Goal: Task Accomplishment & Management: Use online tool/utility

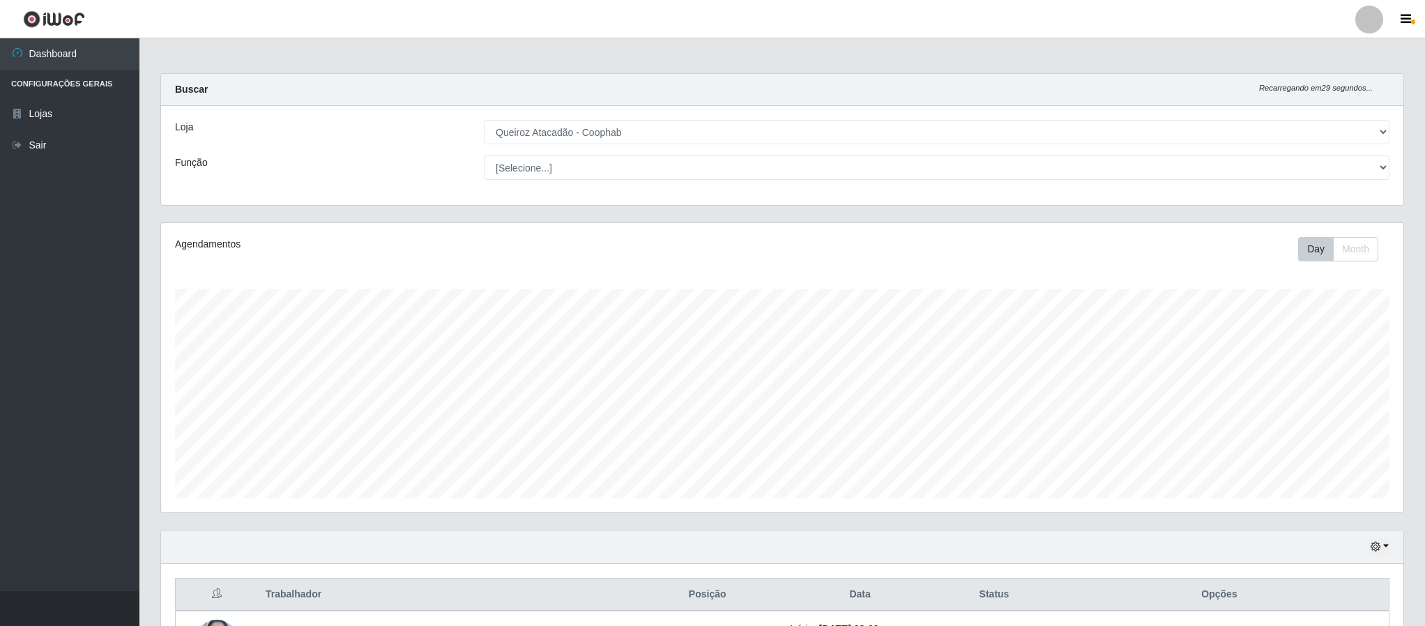
select select "463"
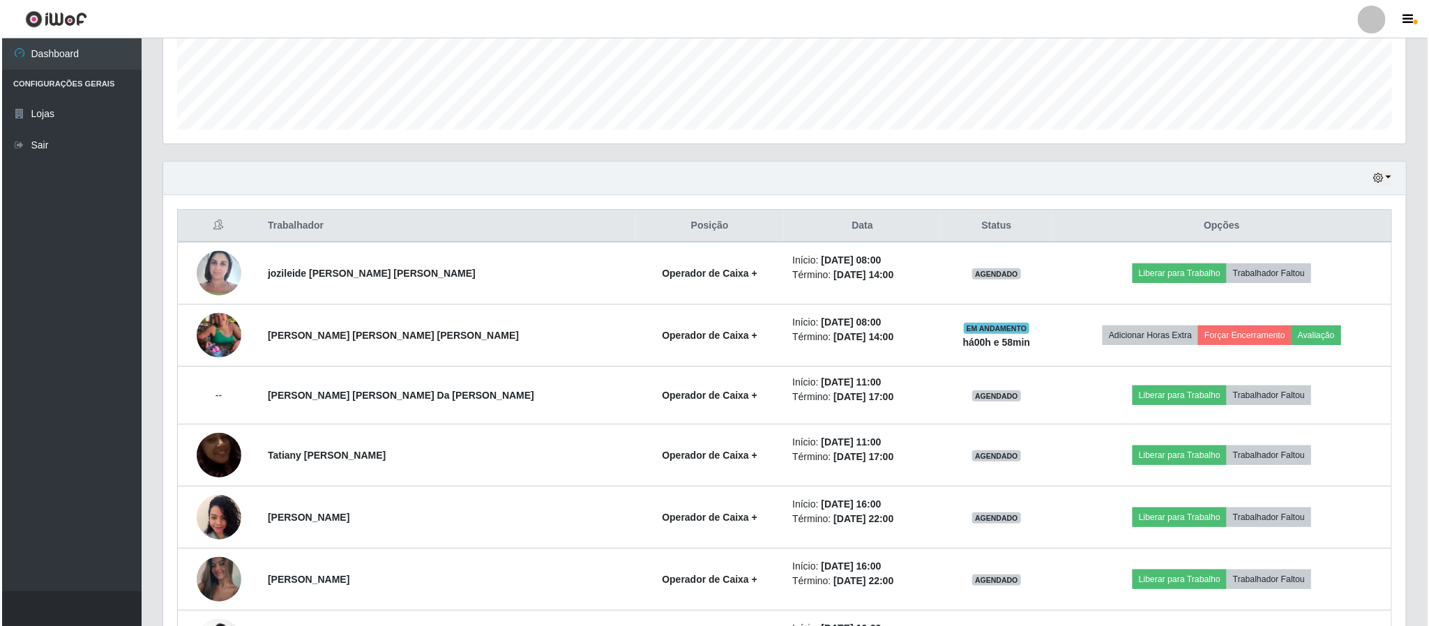
scroll to position [291, 1241]
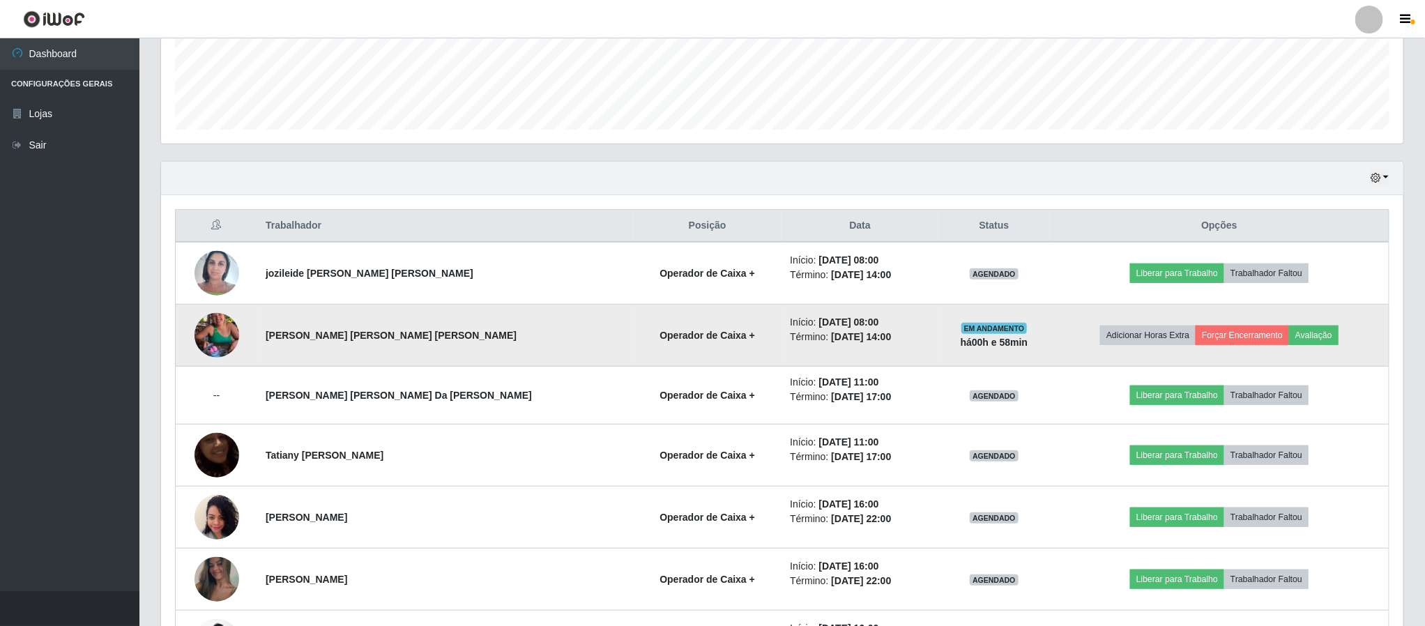
click at [216, 345] on img at bounding box center [217, 335] width 45 height 79
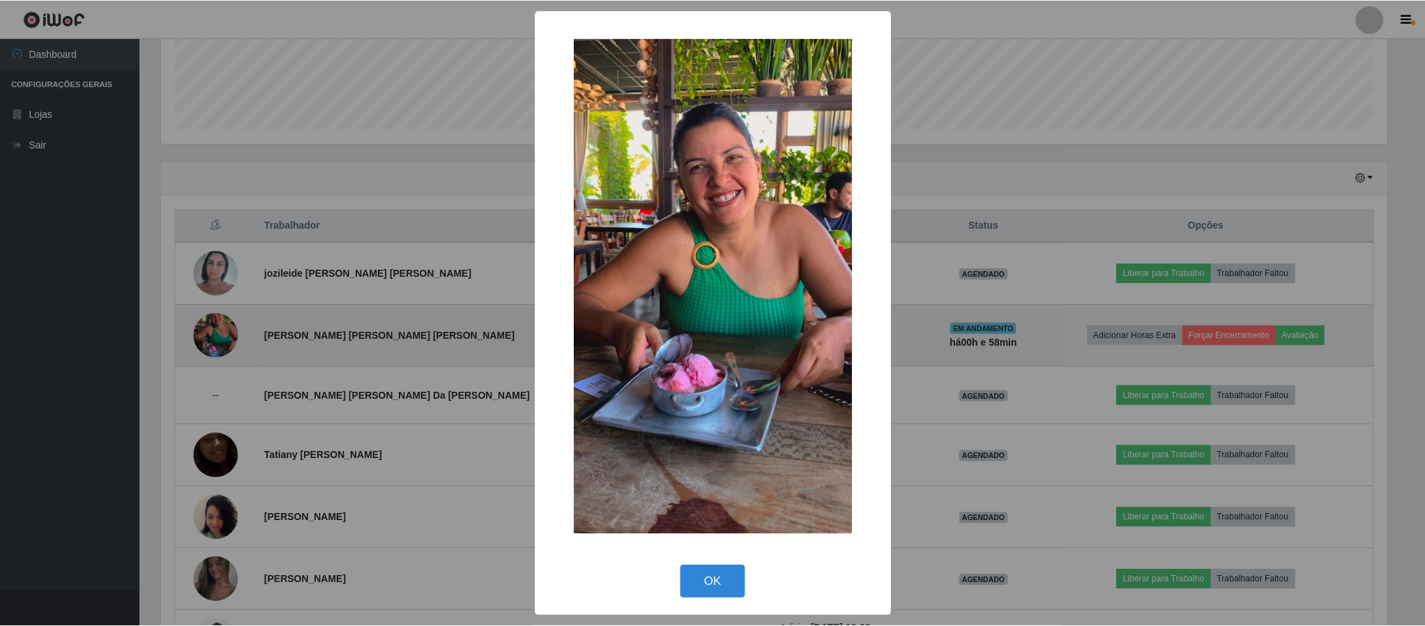
scroll to position [291, 1230]
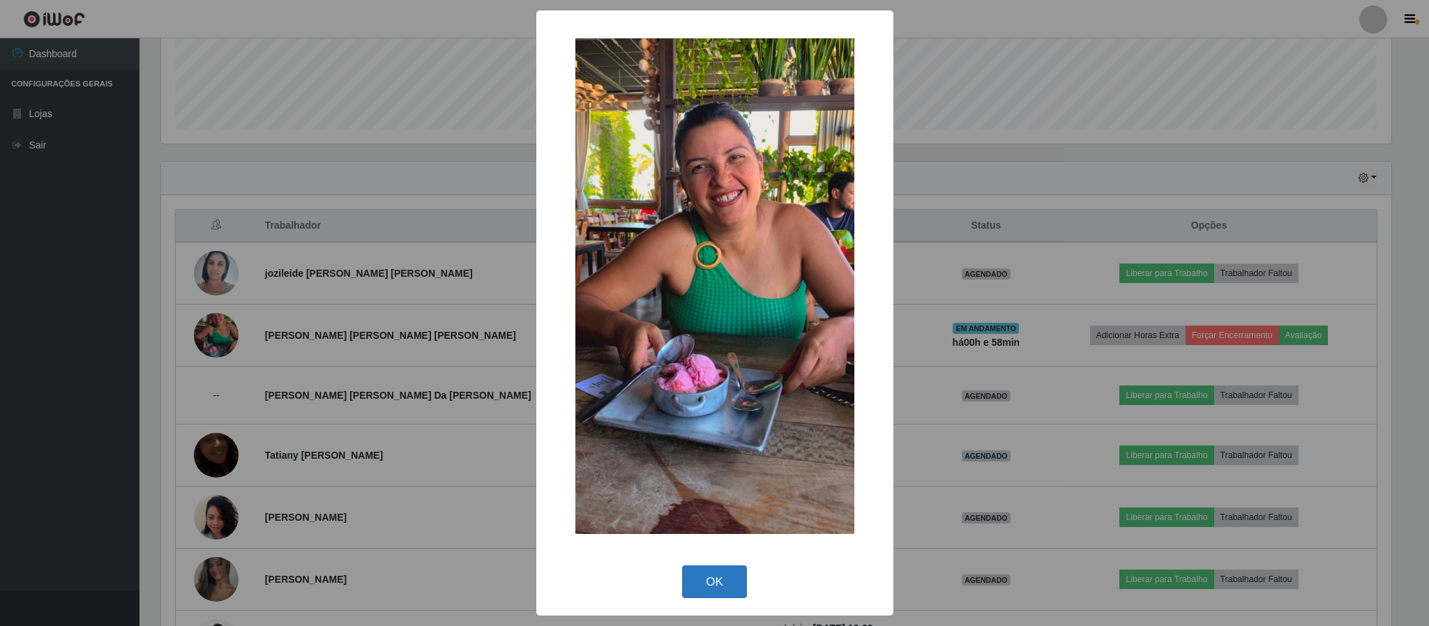
click at [717, 574] on button "OK" at bounding box center [714, 581] width 65 height 33
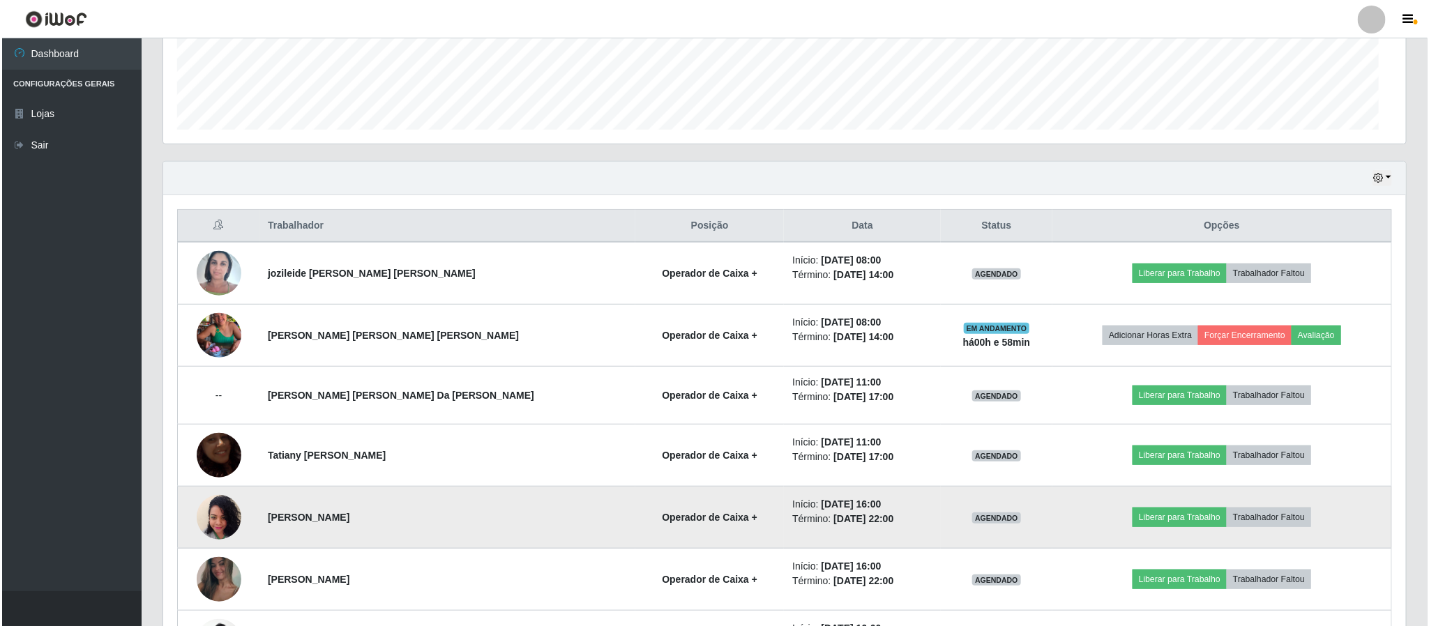
scroll to position [291, 1241]
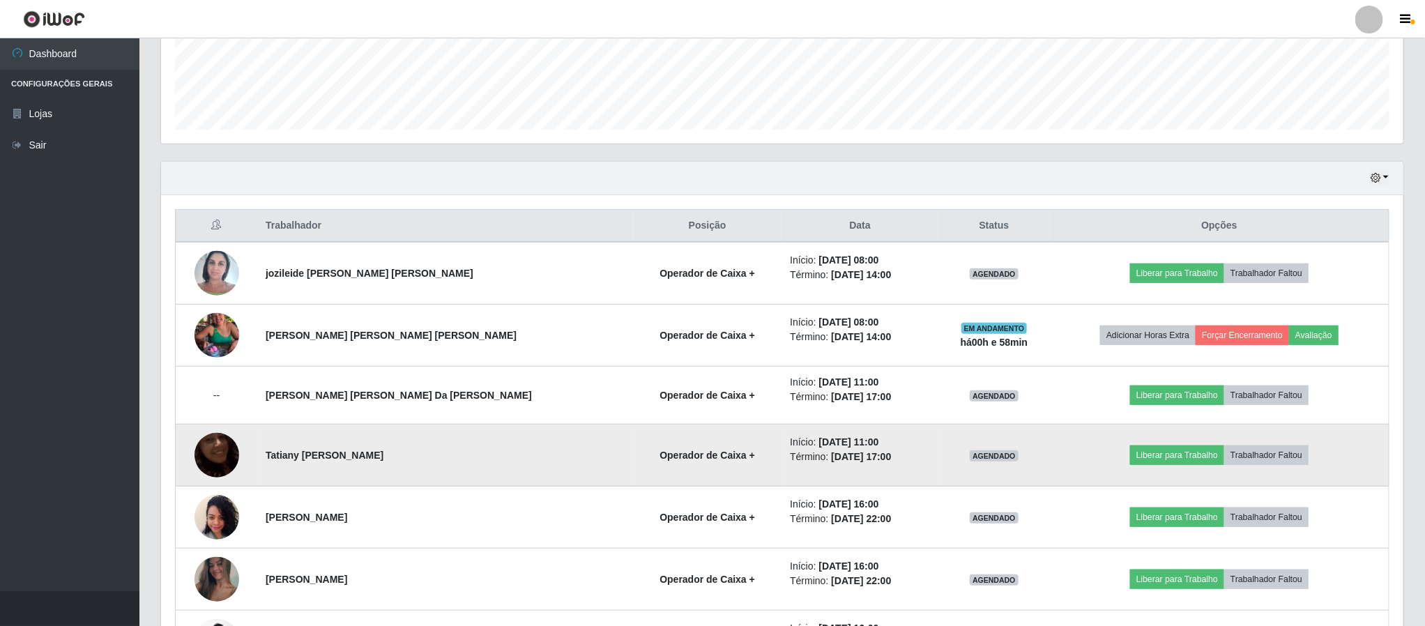
click at [225, 454] on img at bounding box center [217, 455] width 45 height 79
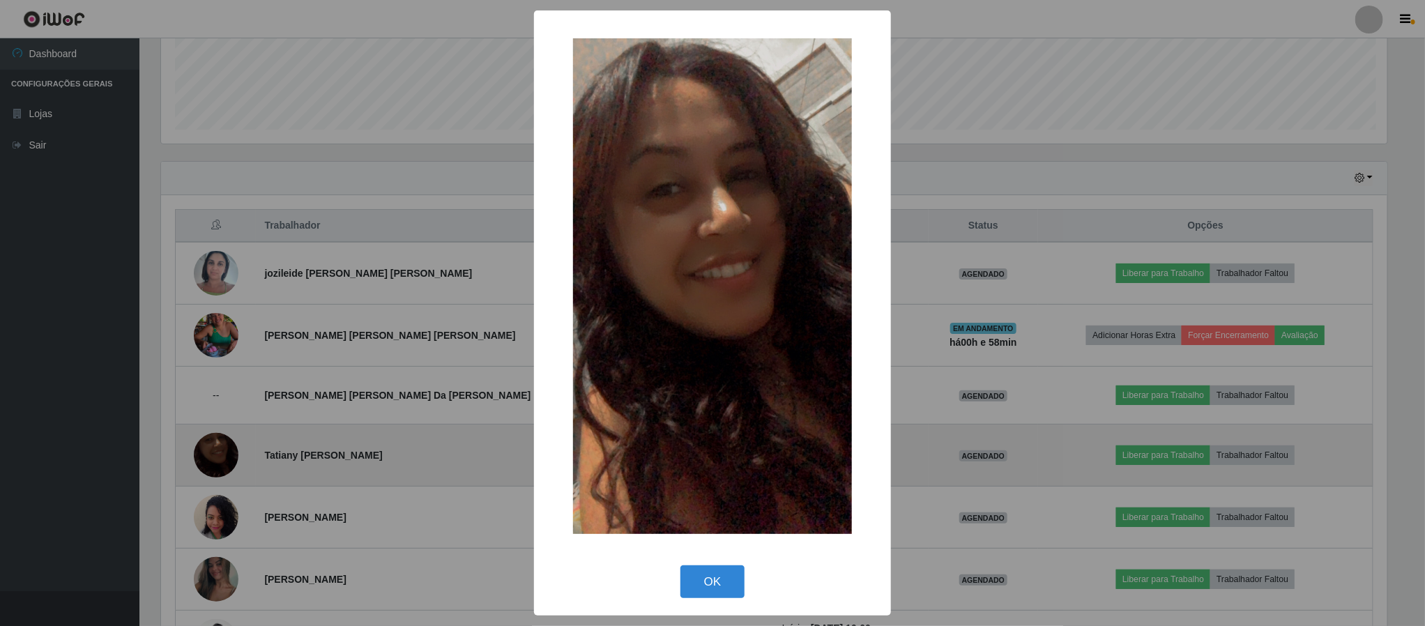
scroll to position [291, 1230]
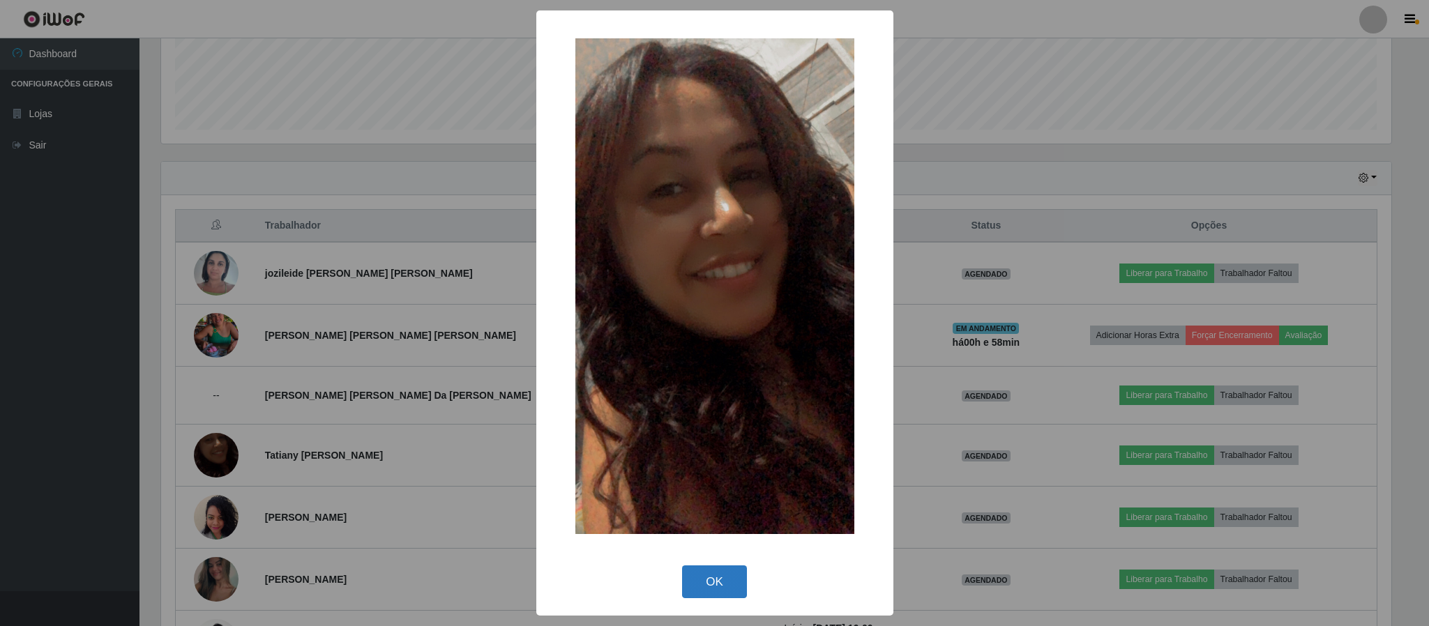
click at [683, 586] on button "OK" at bounding box center [714, 581] width 65 height 33
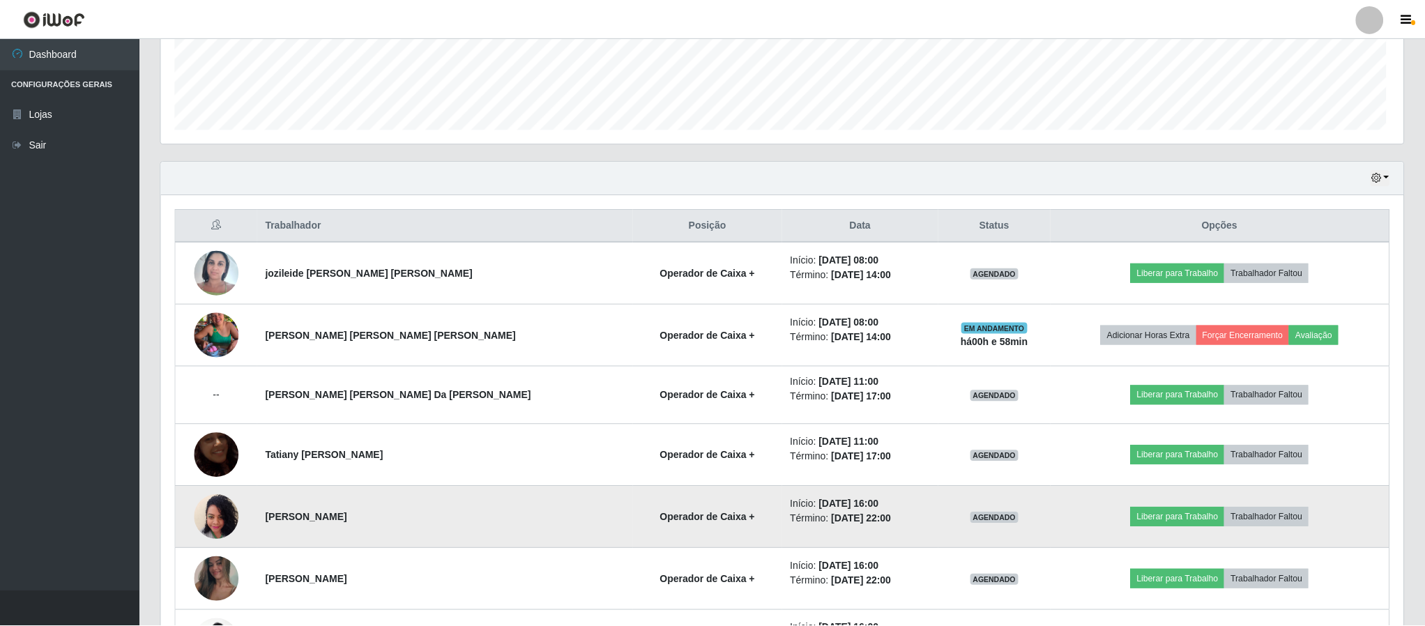
scroll to position [291, 1241]
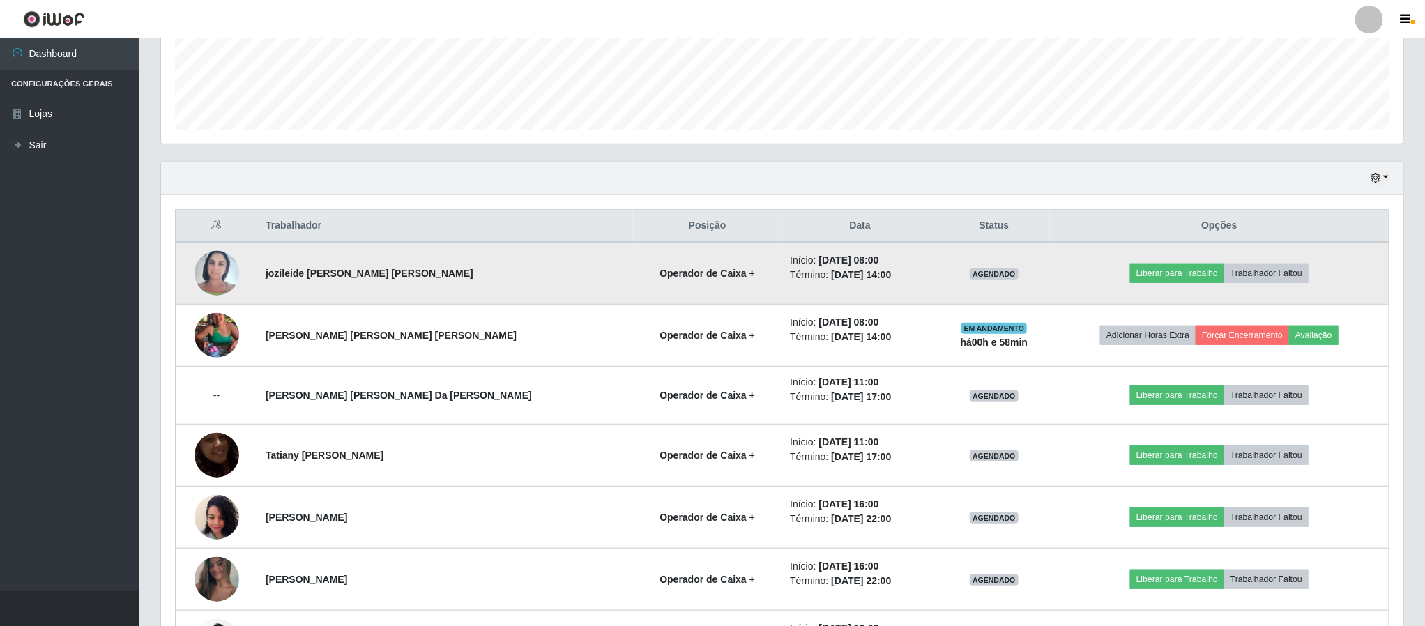
click at [224, 274] on img at bounding box center [217, 272] width 45 height 59
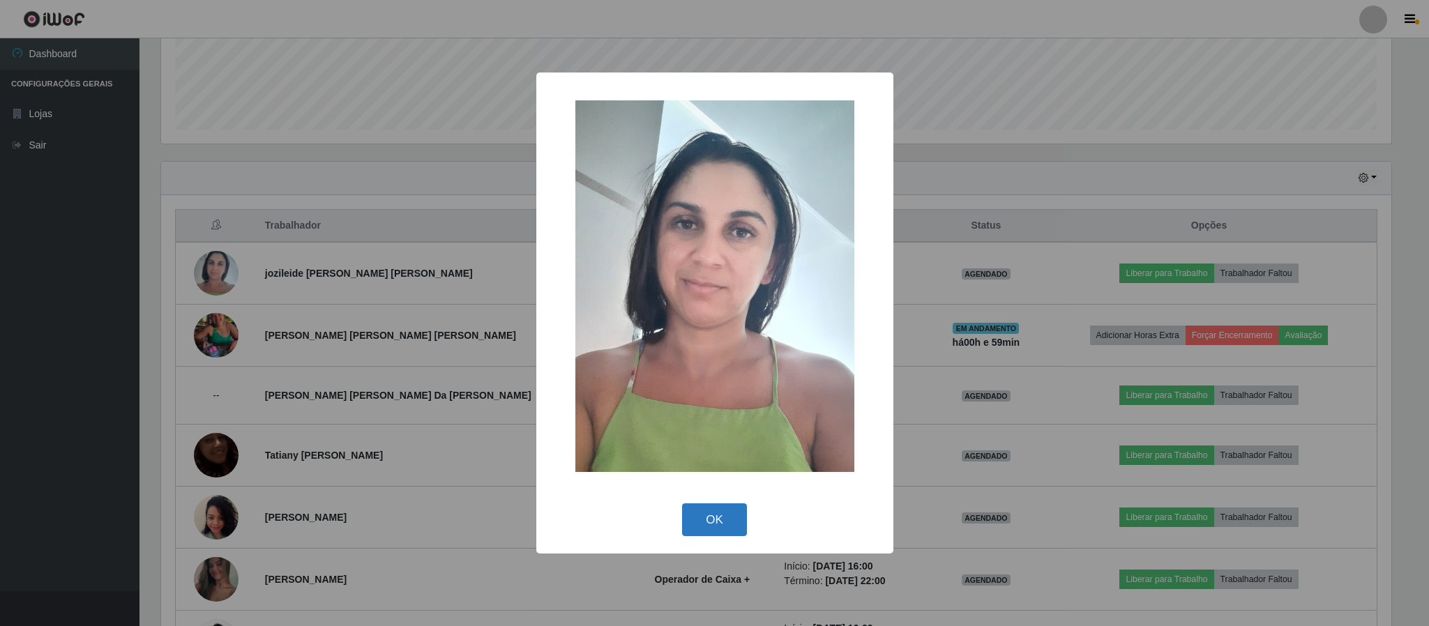
click at [705, 527] on button "OK" at bounding box center [714, 519] width 65 height 33
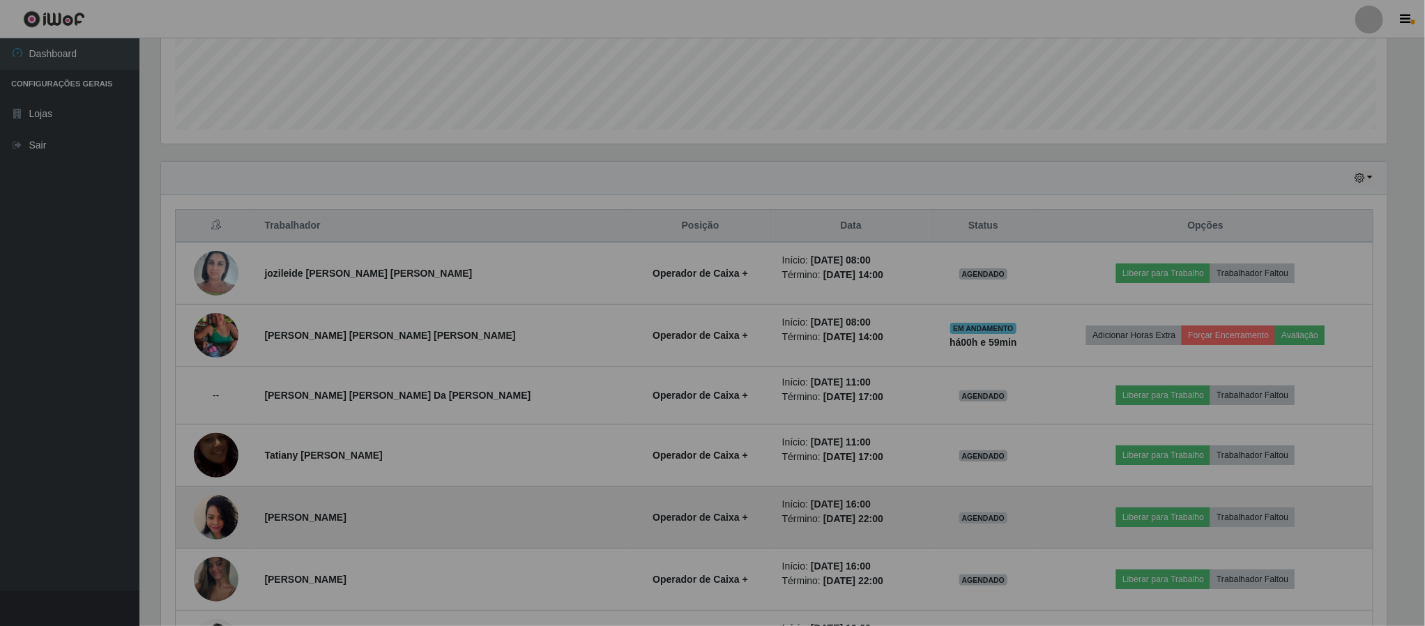
scroll to position [291, 1241]
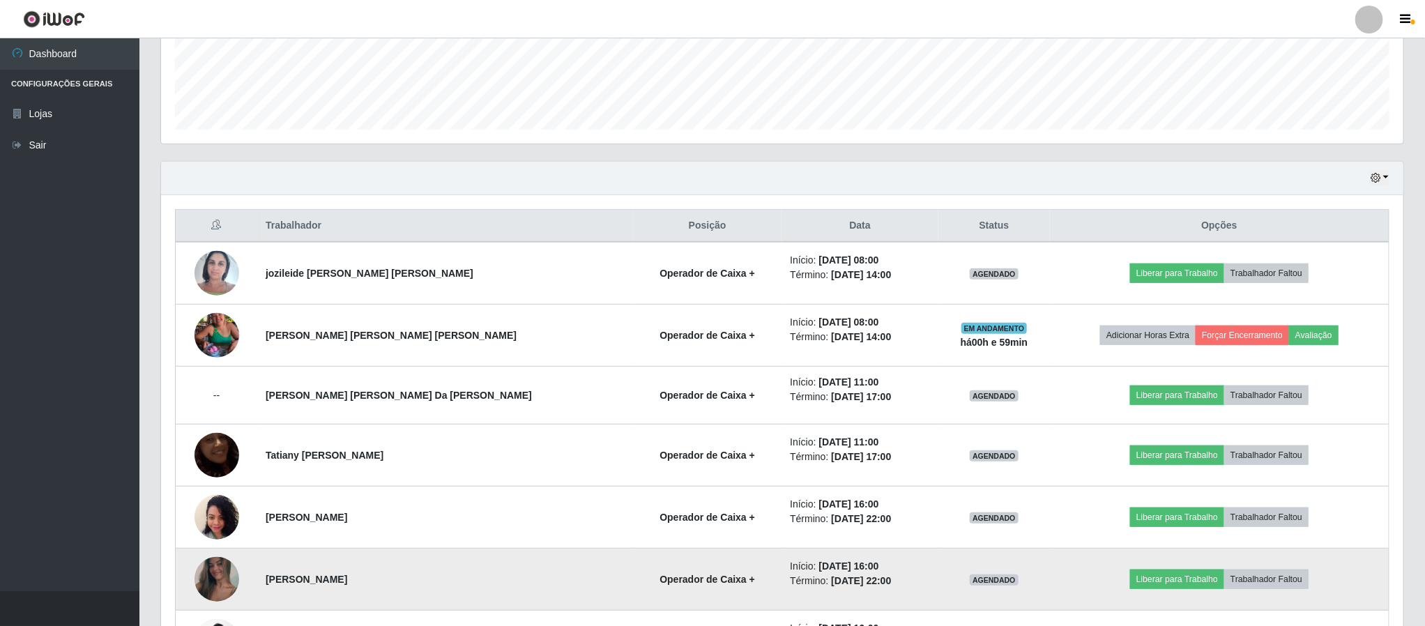
click at [231, 578] on img at bounding box center [217, 579] width 45 height 99
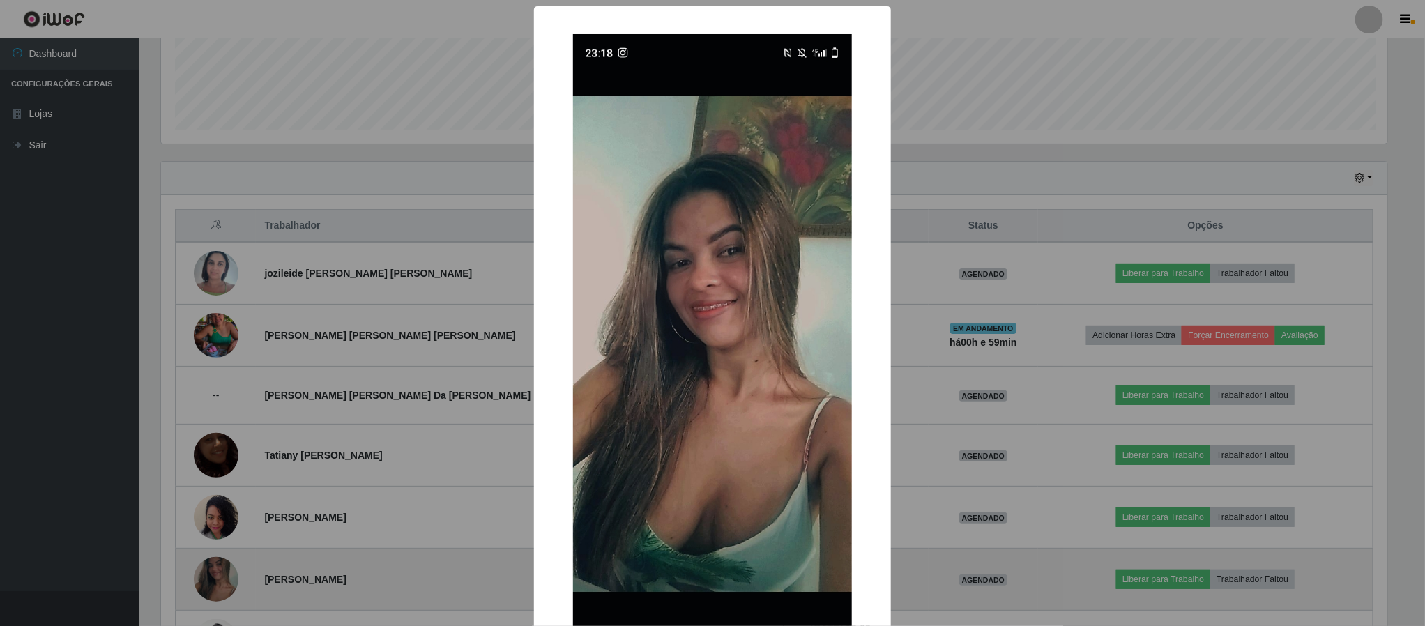
scroll to position [291, 1230]
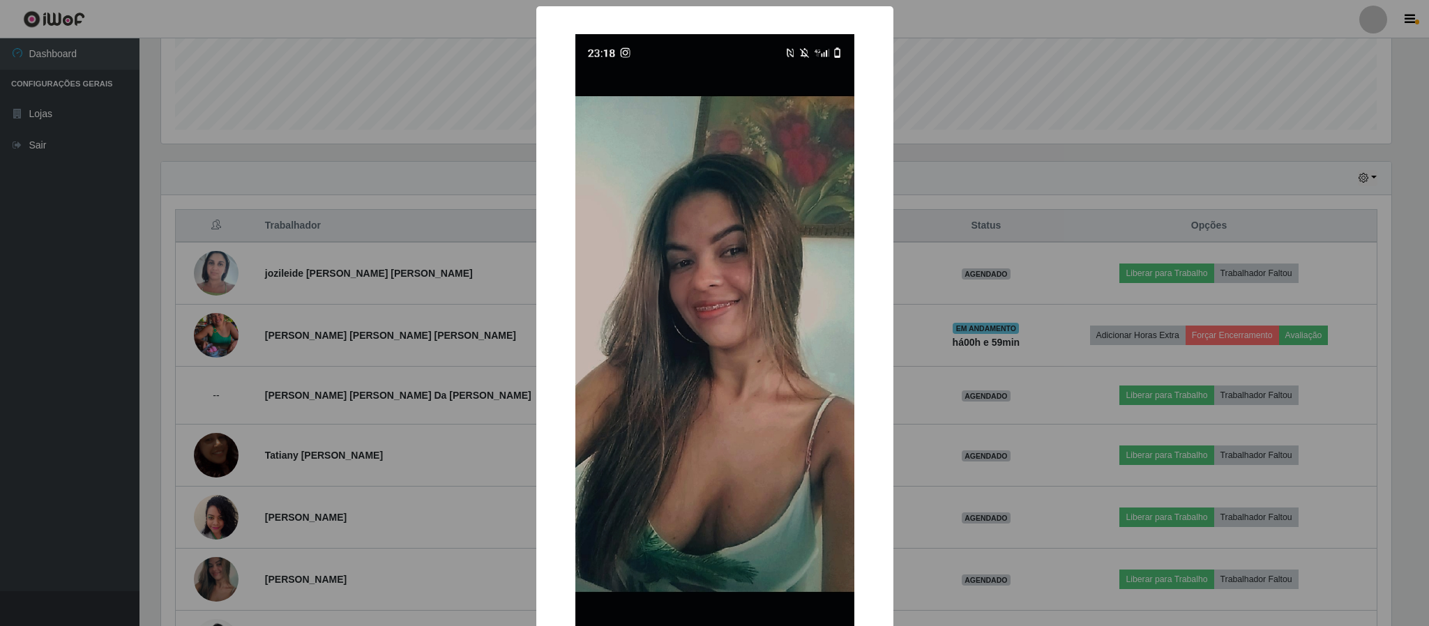
click at [1028, 411] on div "× OK Cancel" at bounding box center [714, 313] width 1429 height 626
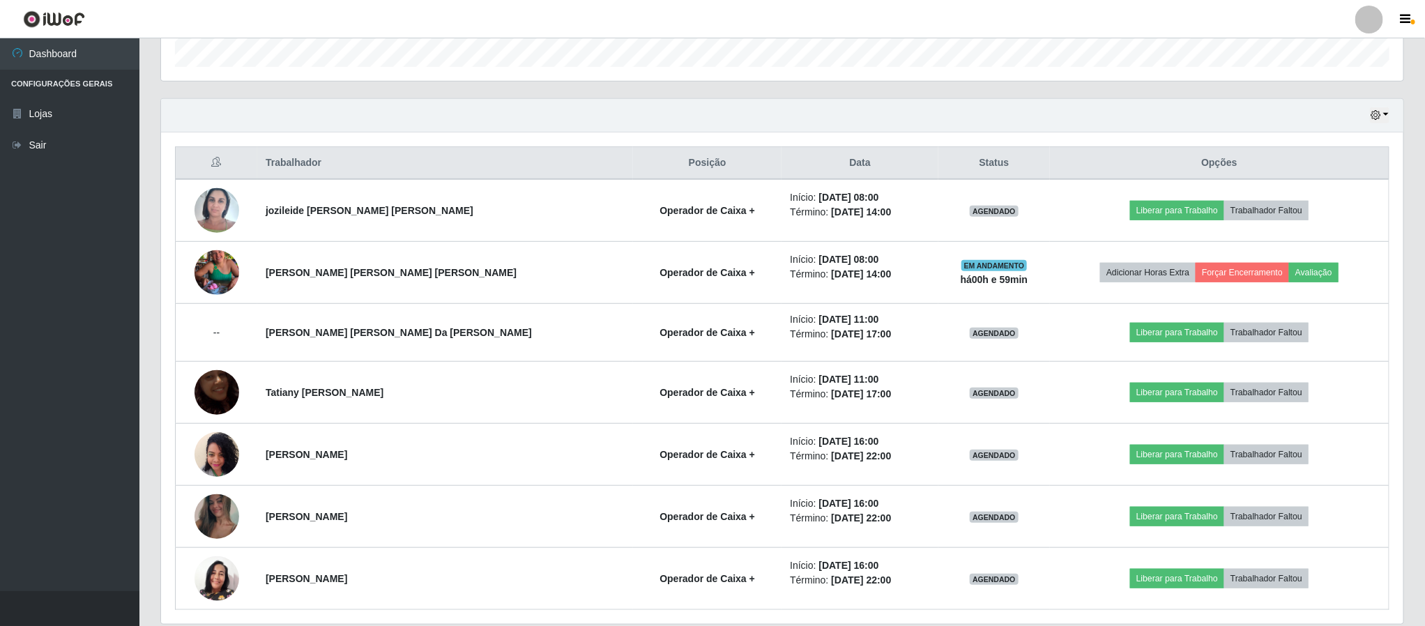
scroll to position [487, 0]
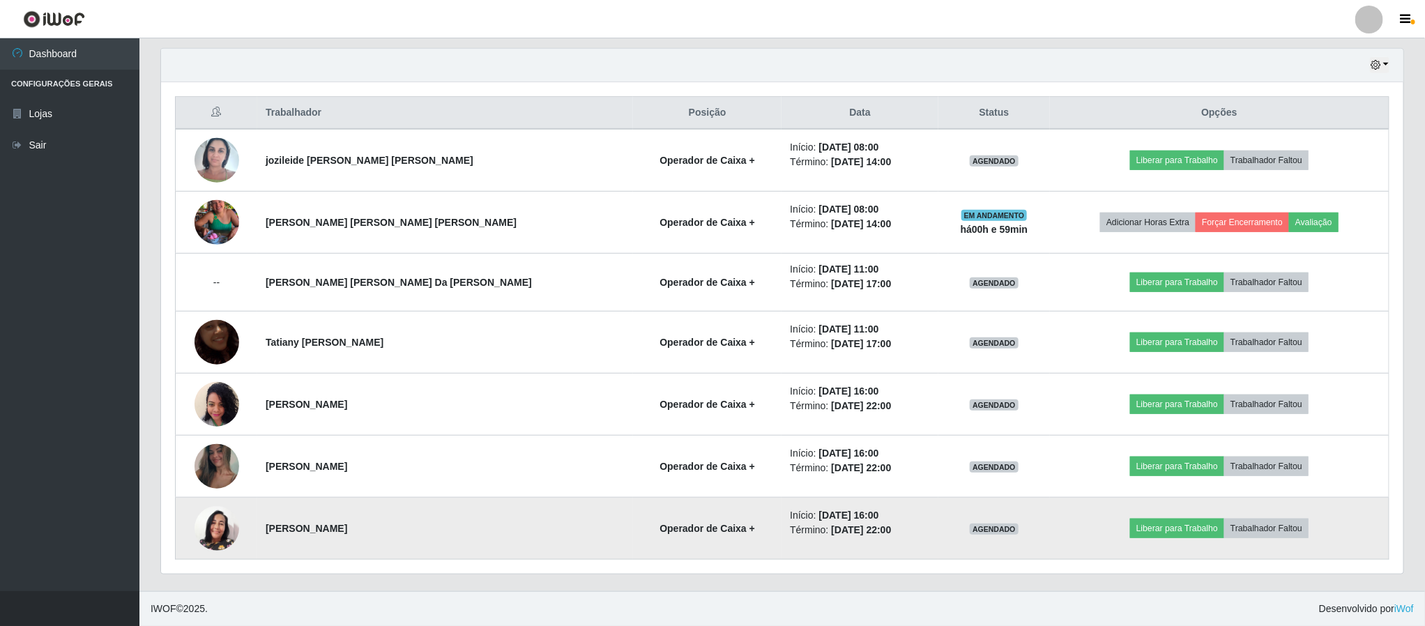
click at [216, 536] on img at bounding box center [217, 528] width 45 height 45
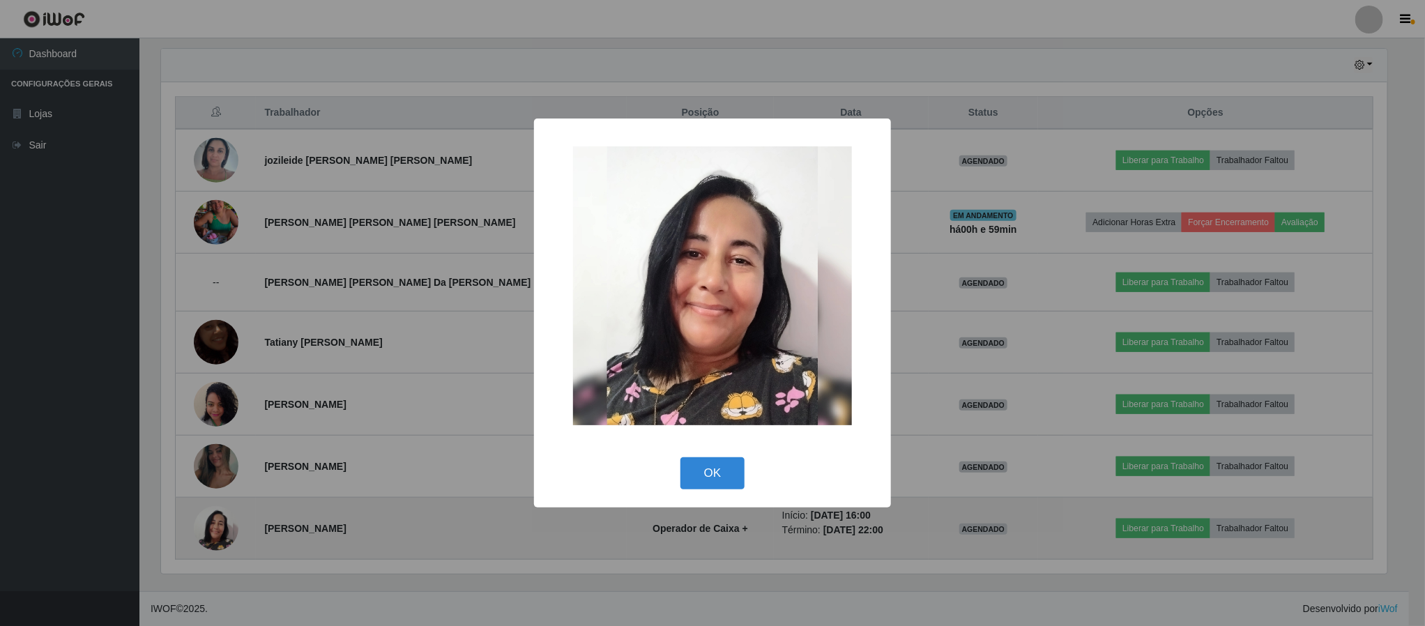
scroll to position [291, 1230]
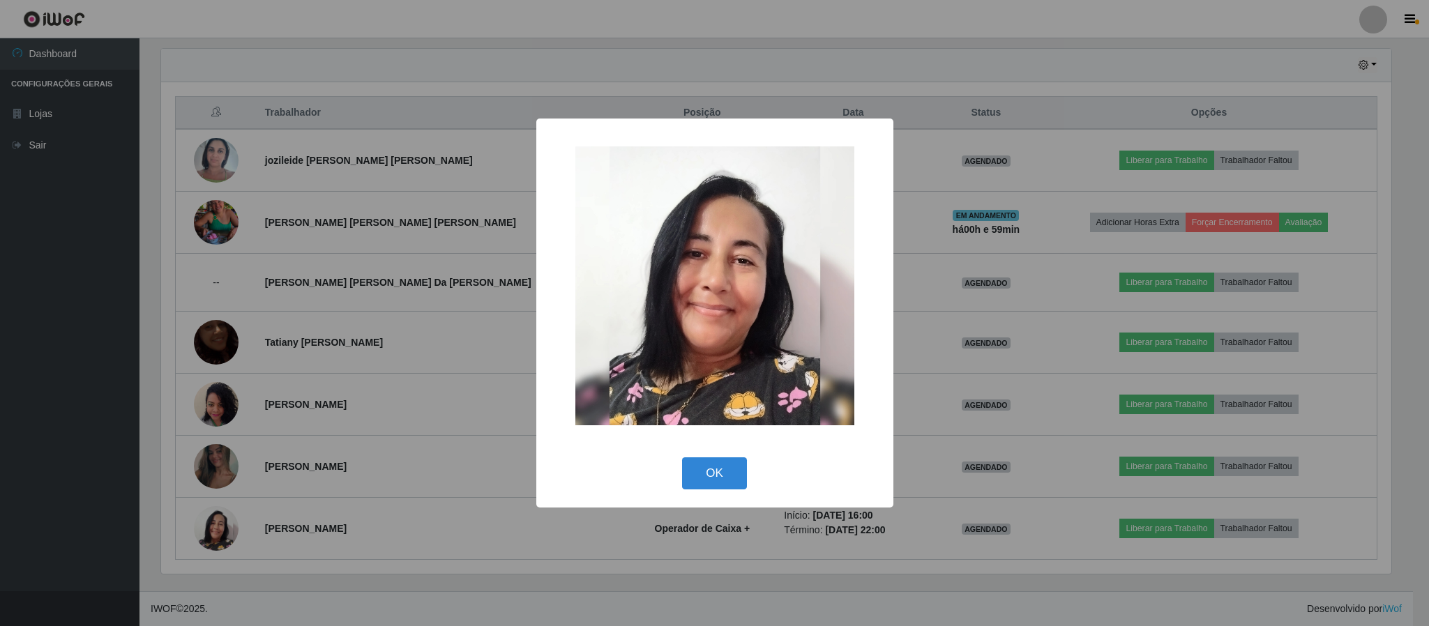
click at [371, 466] on div "× OK Cancel" at bounding box center [714, 313] width 1429 height 626
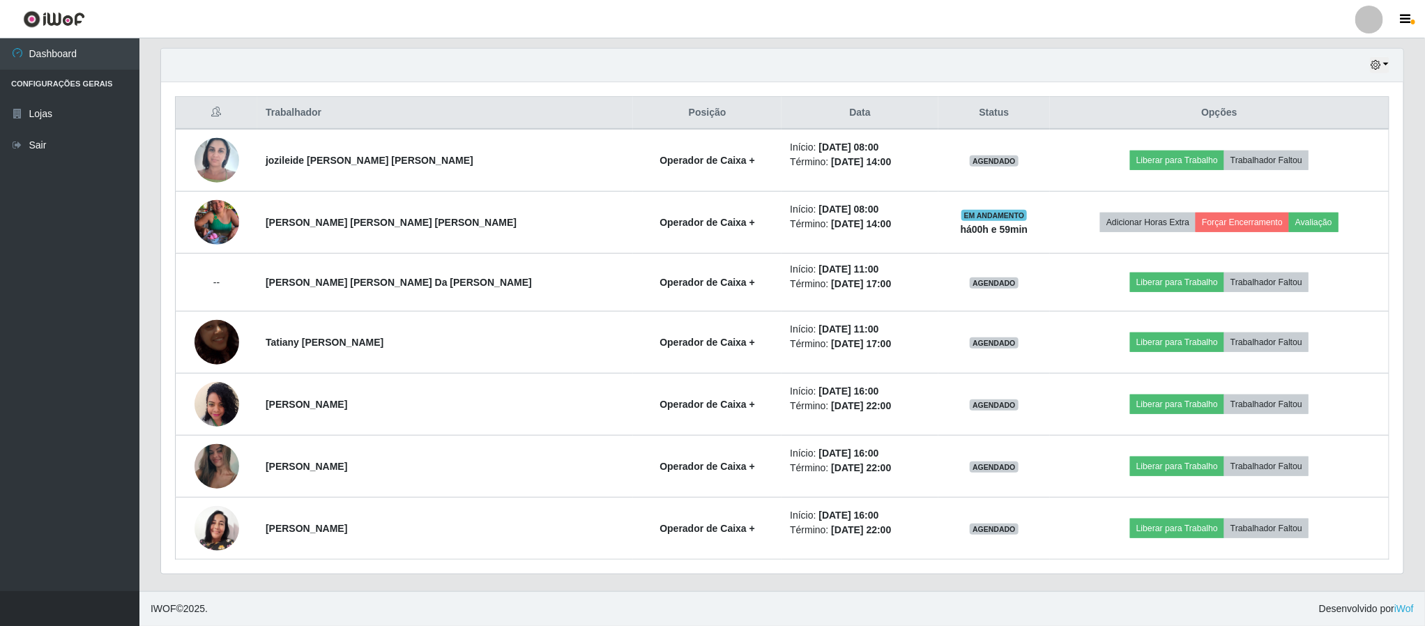
scroll to position [291, 1241]
click at [1383, 61] on button "button" at bounding box center [1380, 65] width 20 height 16
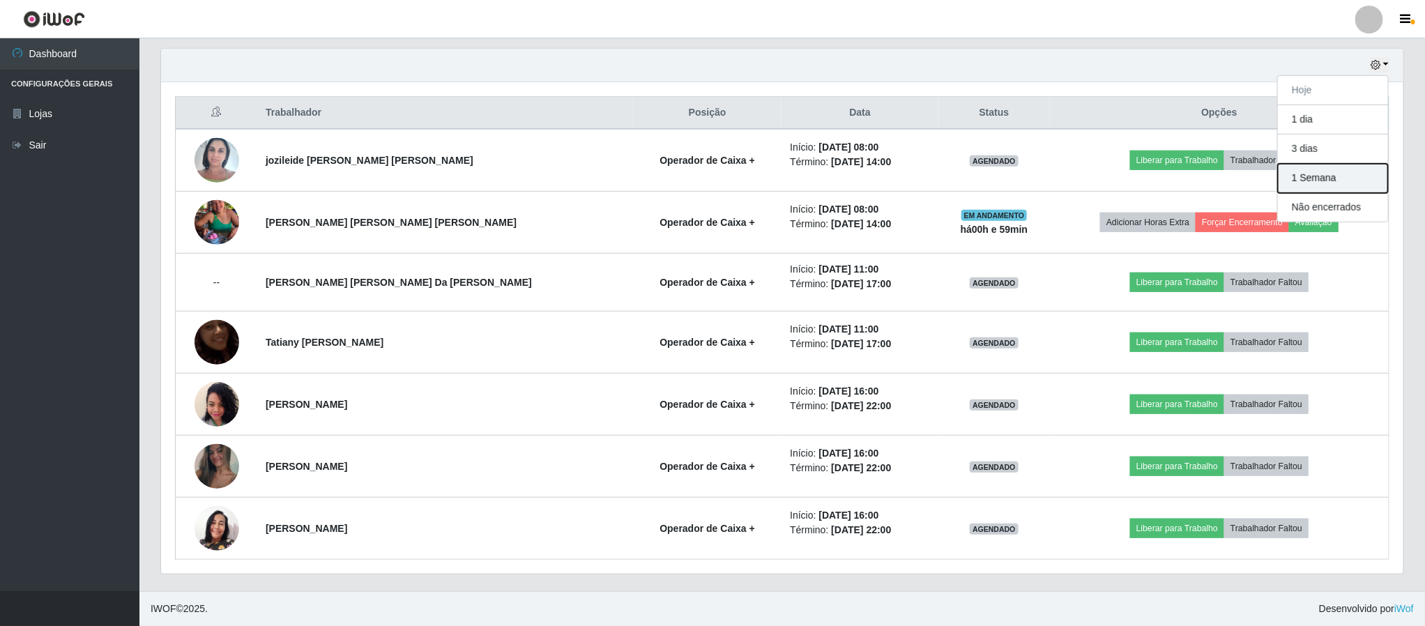
click at [1330, 178] on button "1 Semana" at bounding box center [1333, 178] width 110 height 29
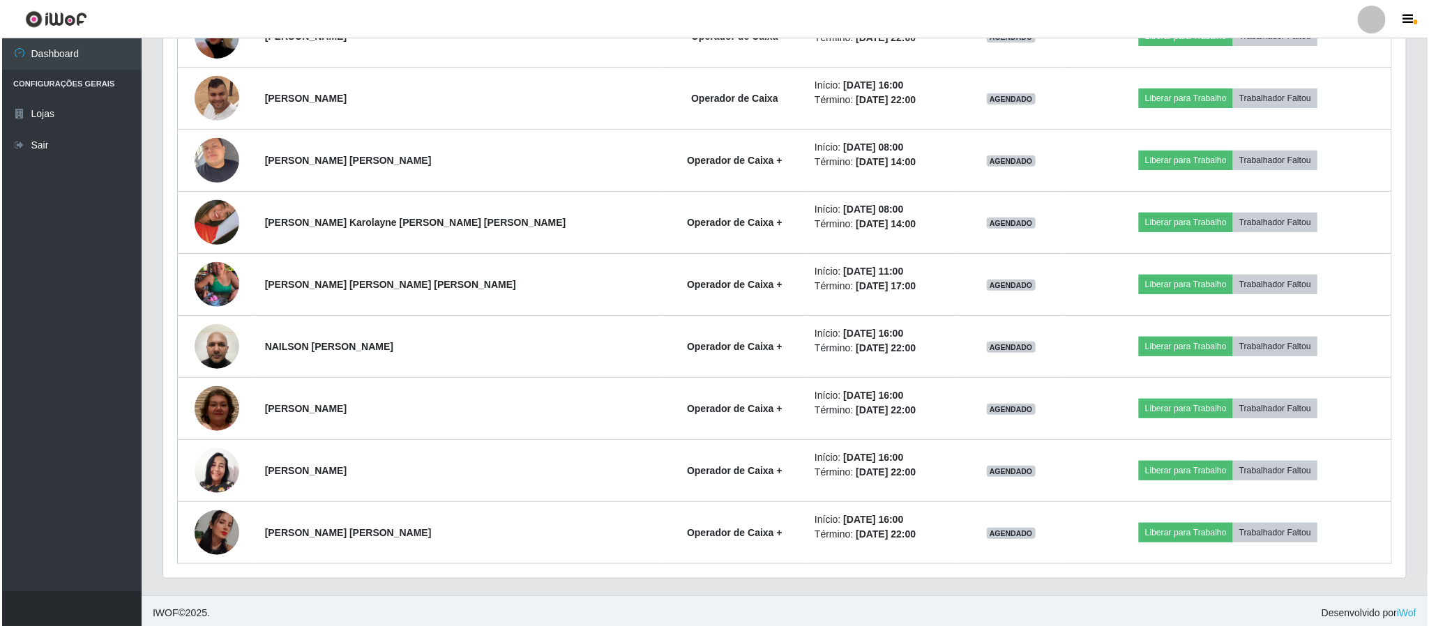
scroll to position [3171, 0]
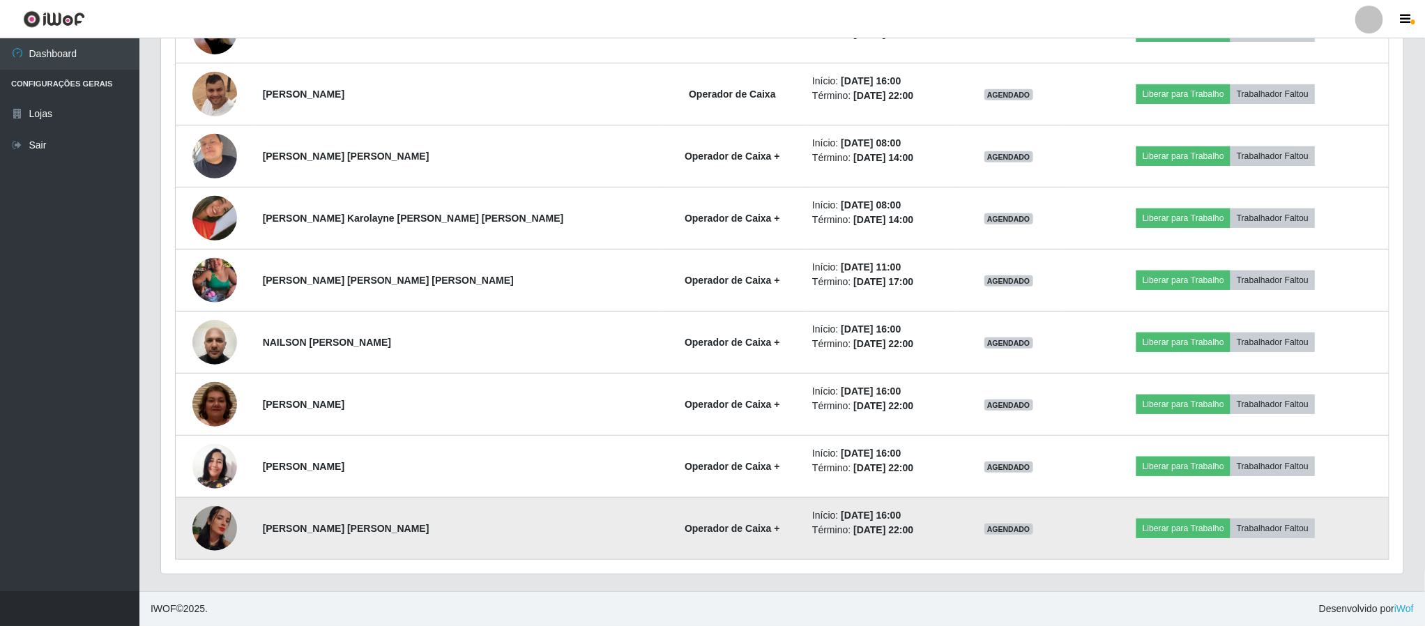
click at [229, 525] on img at bounding box center [214, 528] width 45 height 45
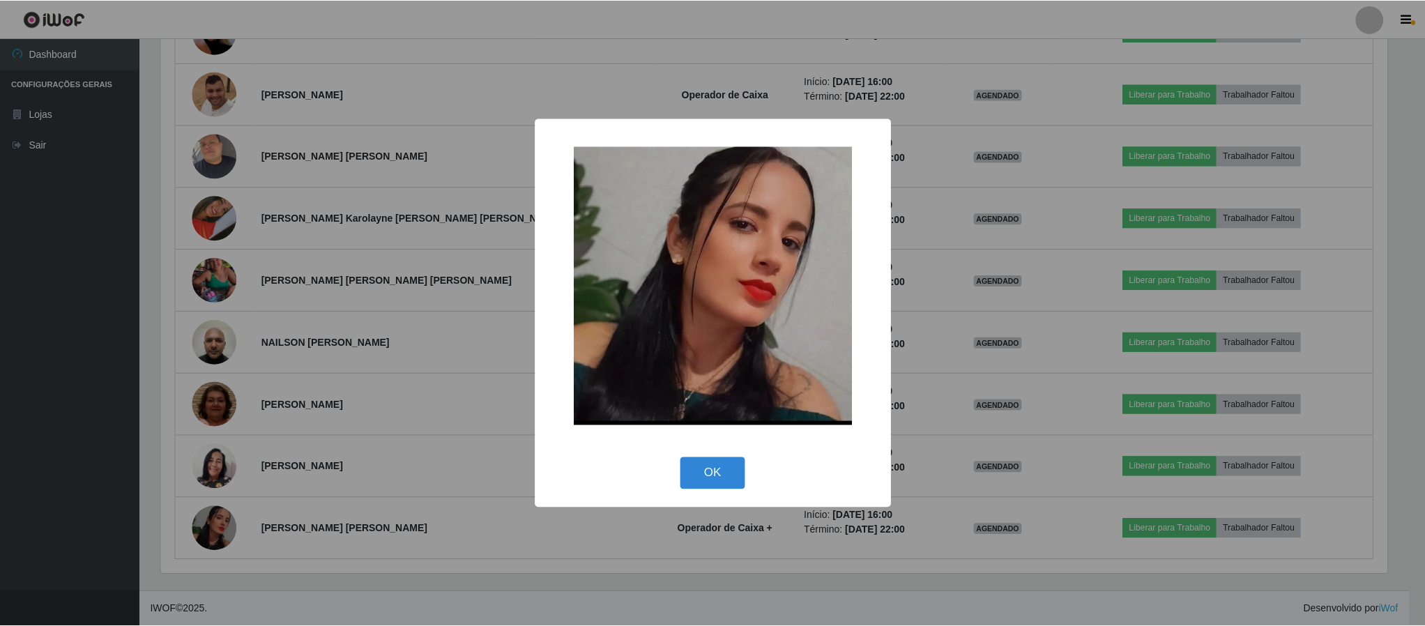
scroll to position [291, 1230]
click at [356, 498] on div "× OK Cancel" at bounding box center [714, 313] width 1429 height 626
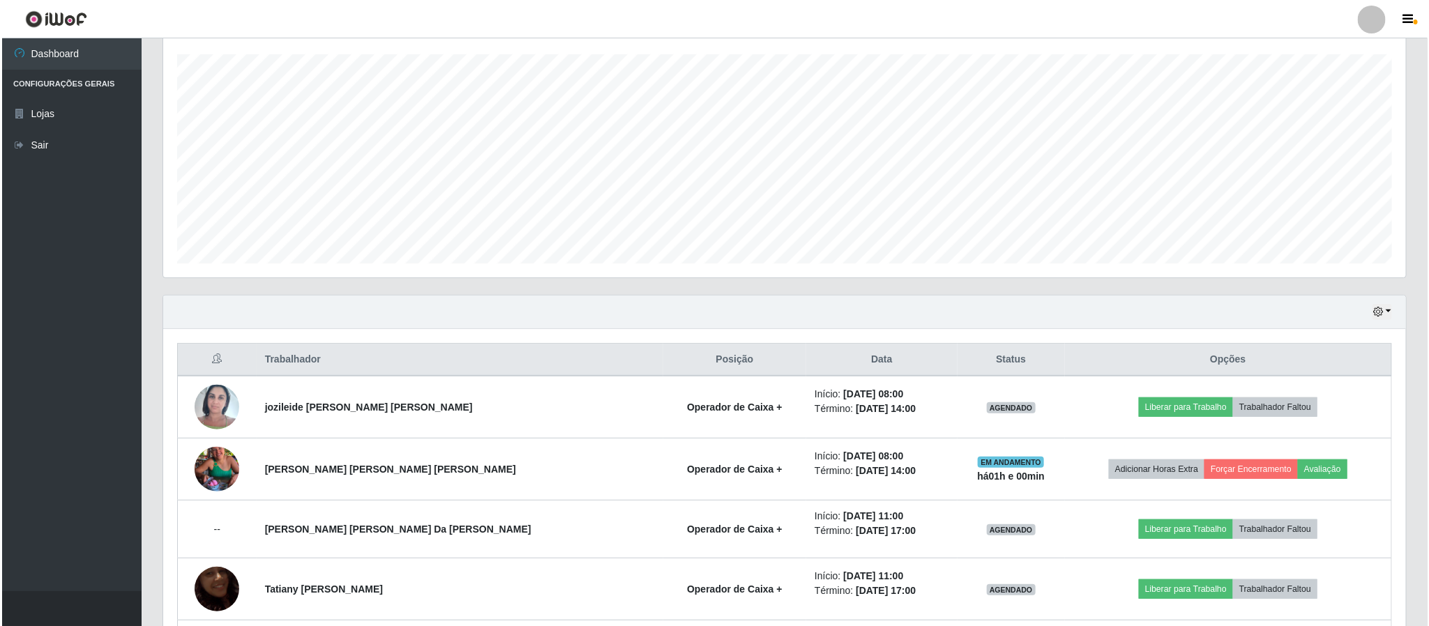
scroll to position [228, 0]
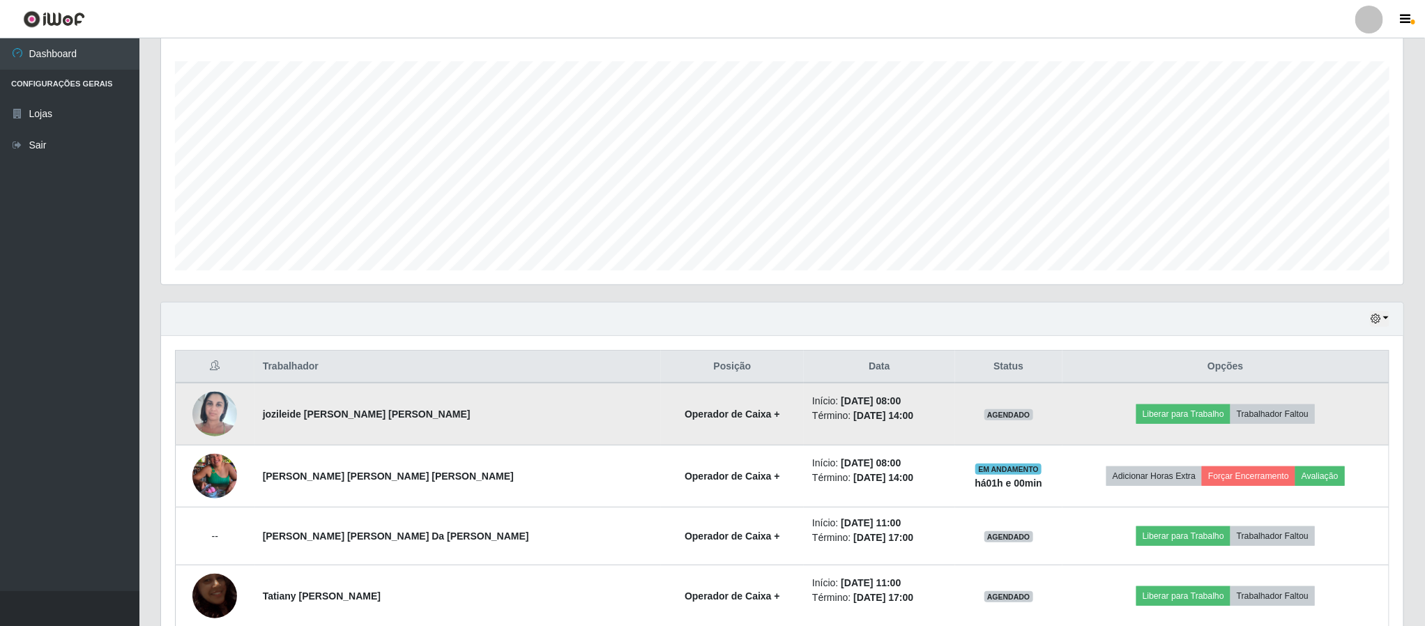
click at [233, 417] on img at bounding box center [214, 413] width 45 height 59
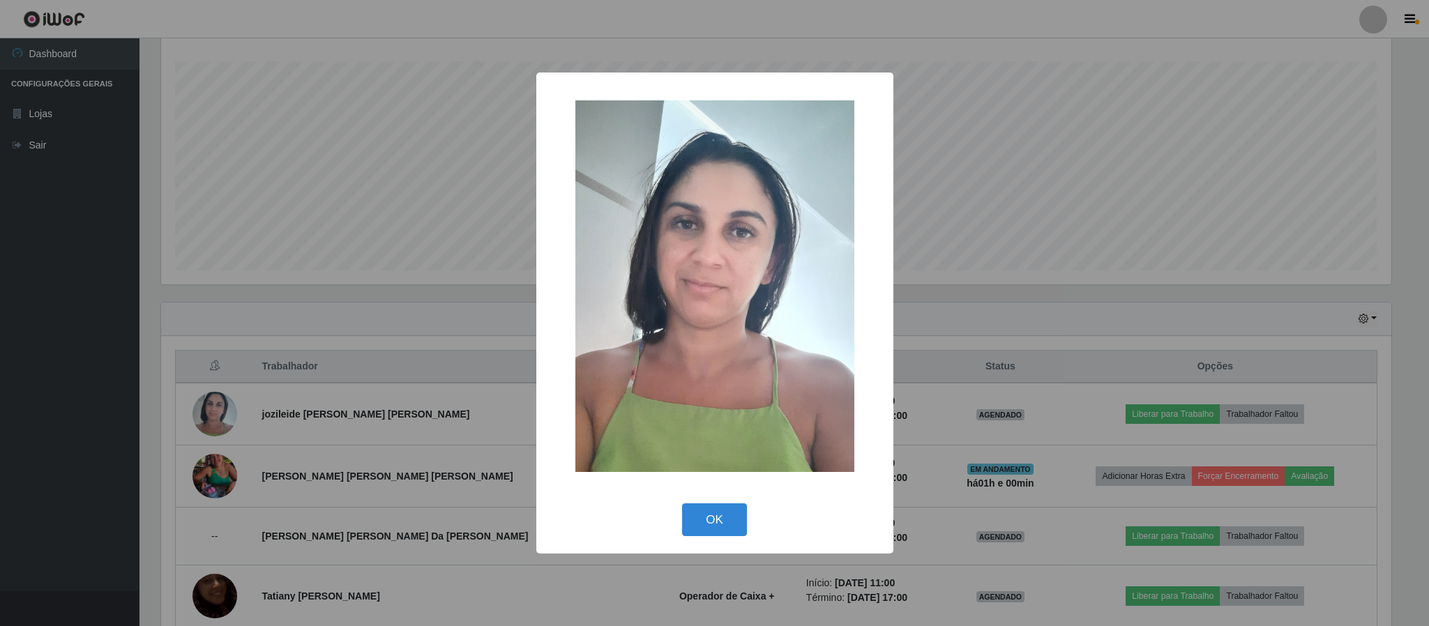
click at [694, 542] on div "× OK Cancel" at bounding box center [714, 314] width 357 height 482
click at [720, 519] on button "OK" at bounding box center [714, 519] width 65 height 33
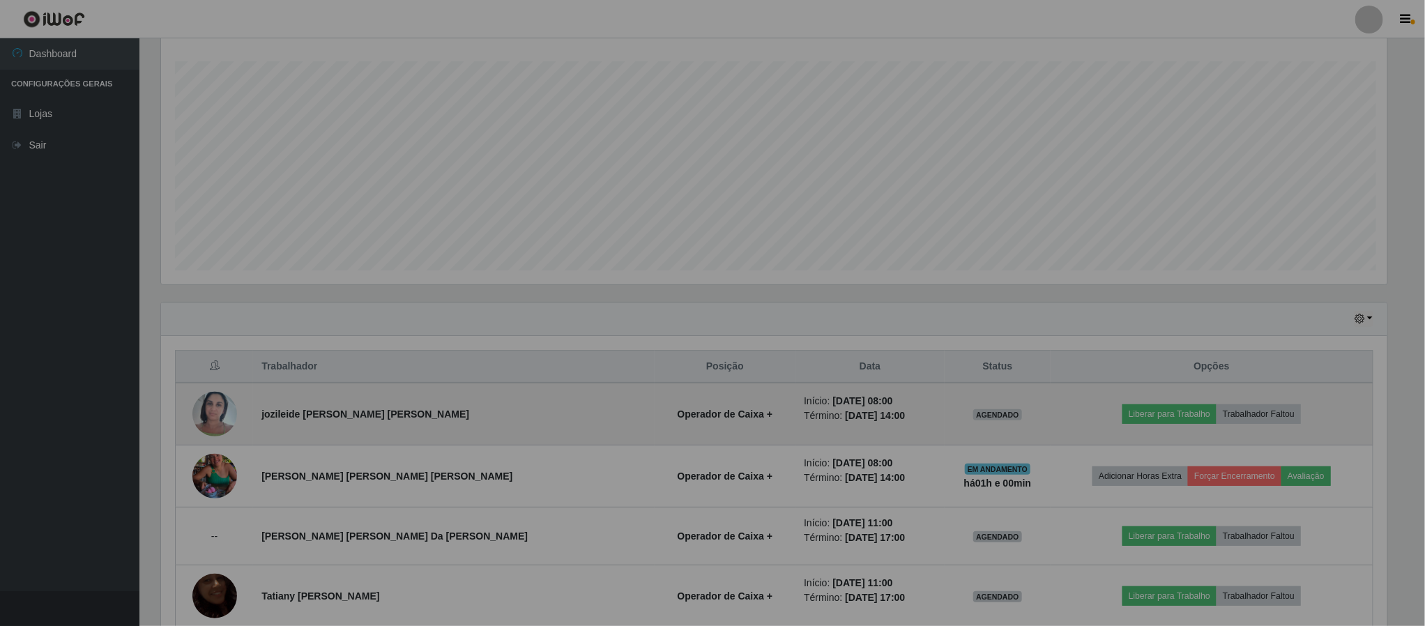
scroll to position [291, 1241]
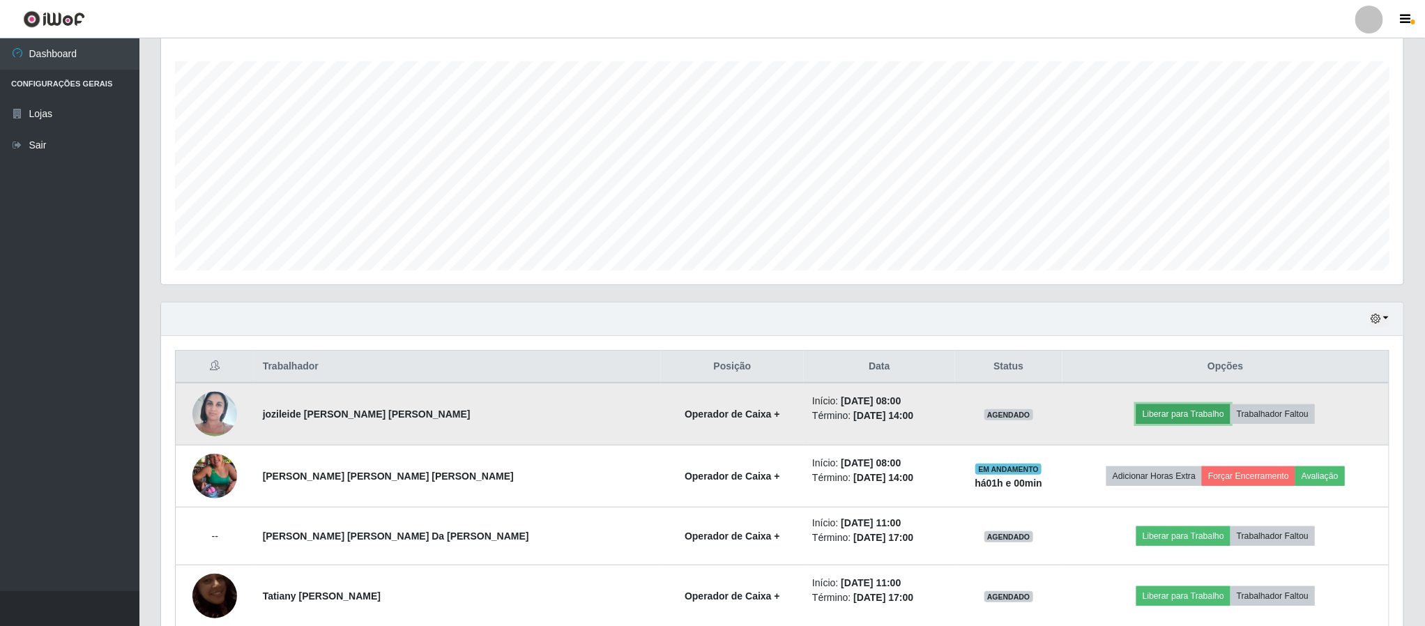
click at [1159, 406] on button "Liberar para Trabalho" at bounding box center [1183, 414] width 94 height 20
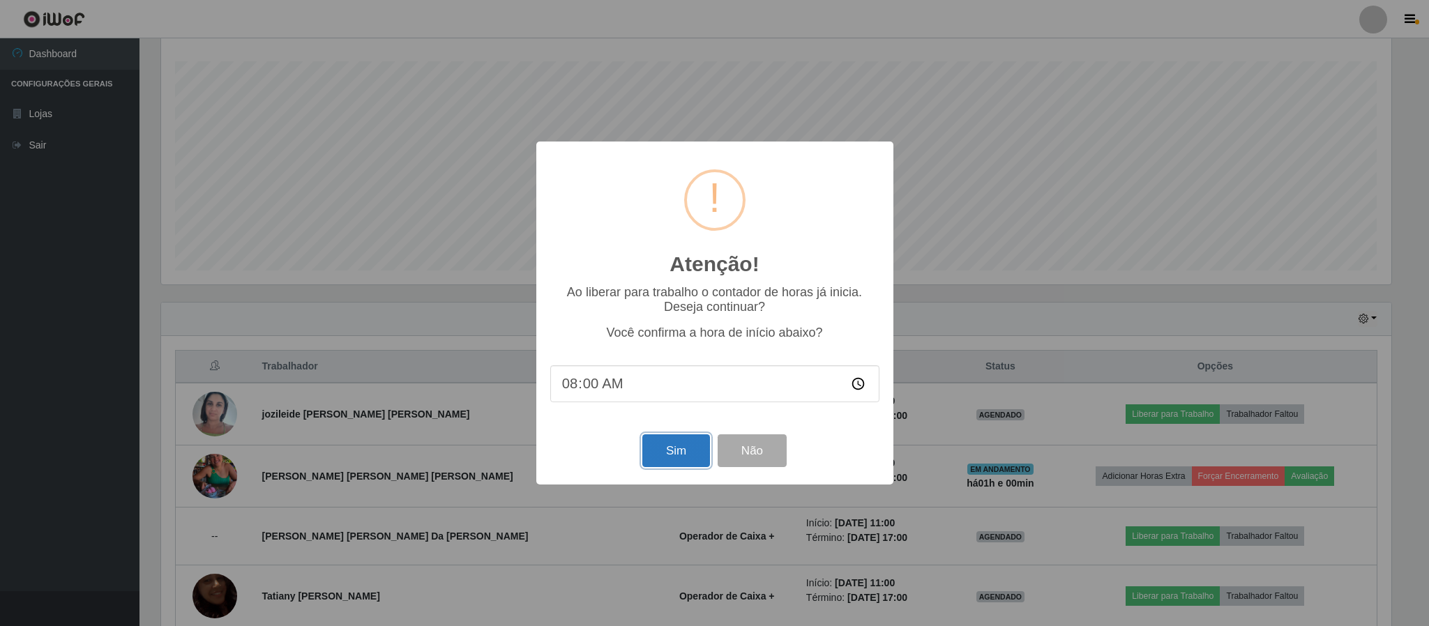
click at [653, 457] on button "Sim" at bounding box center [676, 450] width 68 height 33
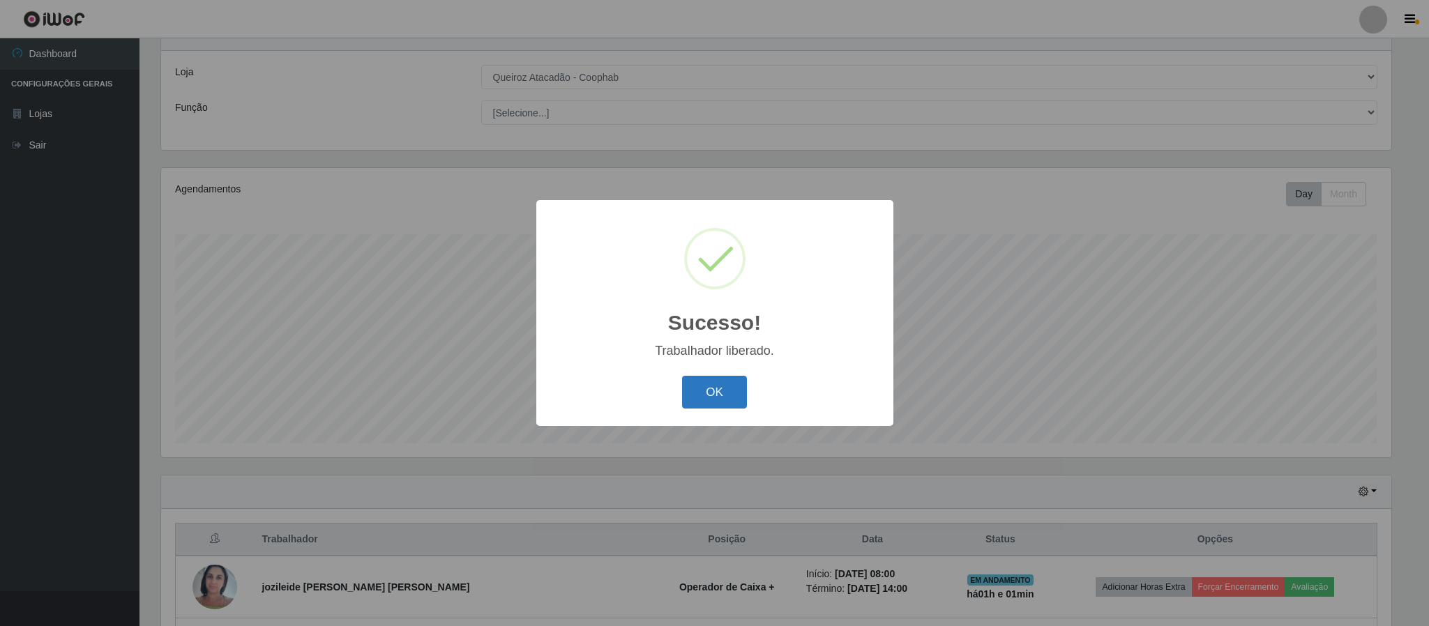
click at [690, 389] on button "OK" at bounding box center [714, 392] width 65 height 33
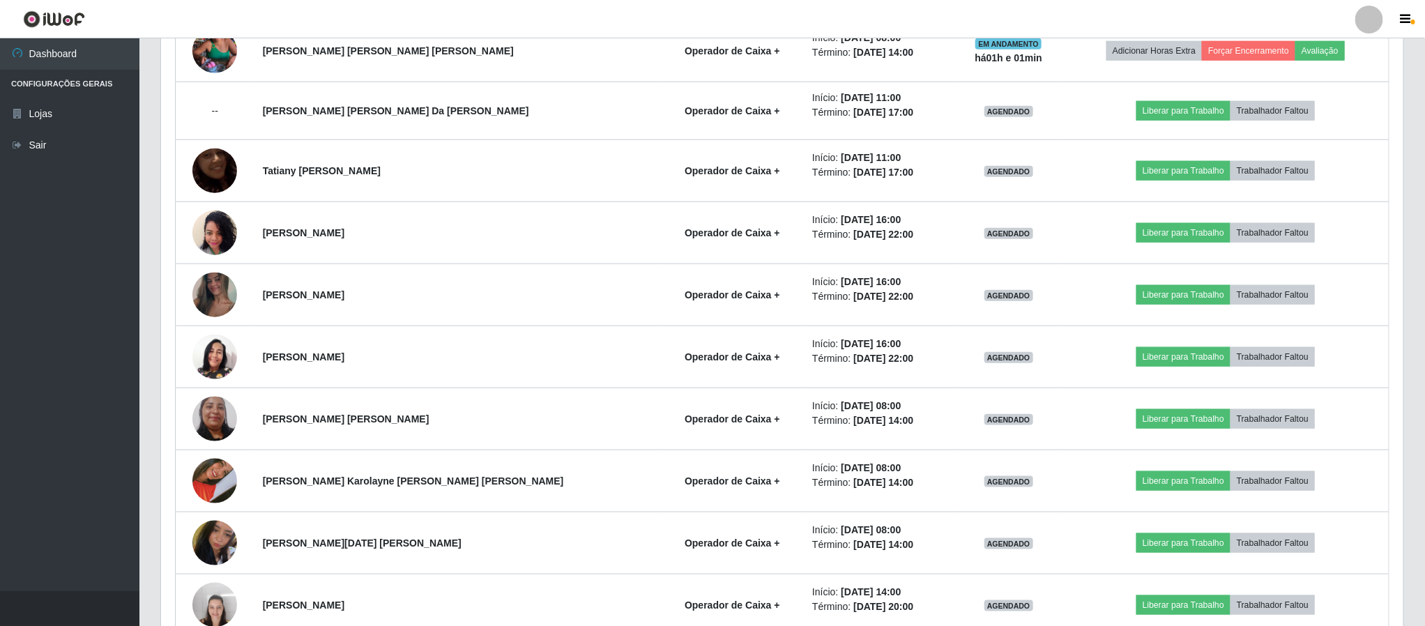
scroll to position [519, 0]
